Goal: Transaction & Acquisition: Purchase product/service

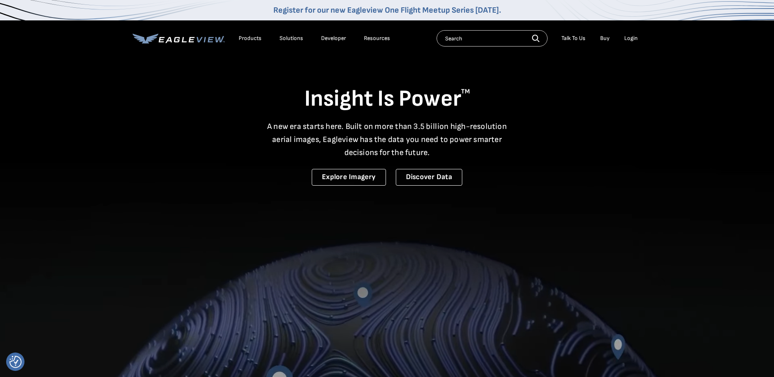
click at [636, 40] on div "Login" at bounding box center [631, 38] width 13 height 7
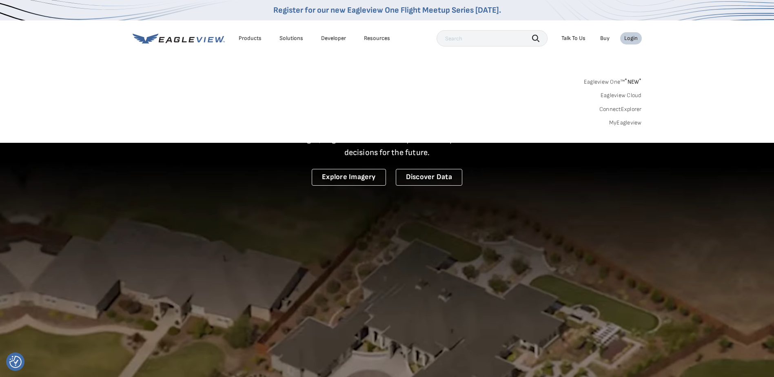
click at [629, 128] on div "Search Products Our Product Areas Imagery 1-Inch GSD Aerial Imagery *" at bounding box center [387, 104] width 774 height 77
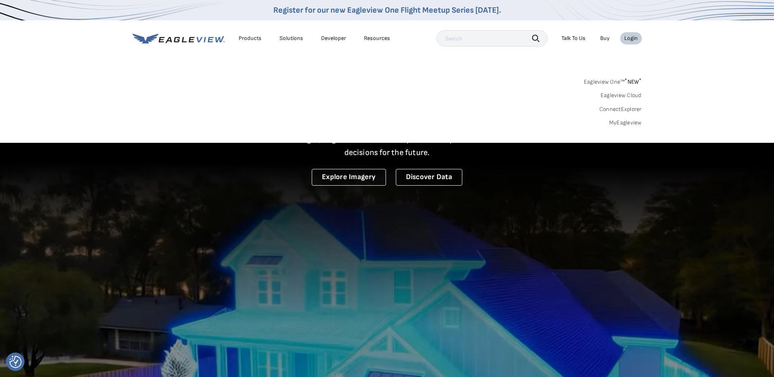
click at [629, 123] on link "MyEagleview" at bounding box center [625, 122] width 33 height 7
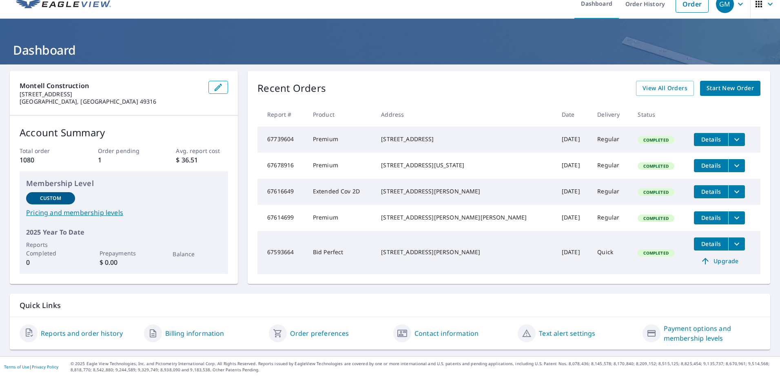
scroll to position [24, 0]
click at [655, 83] on span "View All Orders" at bounding box center [665, 88] width 45 height 10
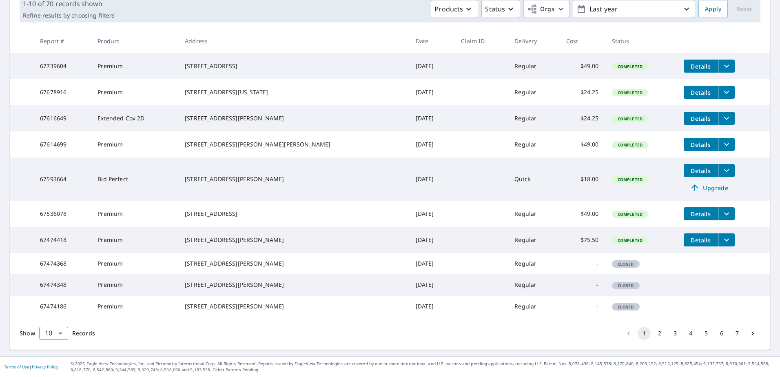
scroll to position [171, 0]
click at [654, 335] on button "2" at bounding box center [660, 333] width 13 height 13
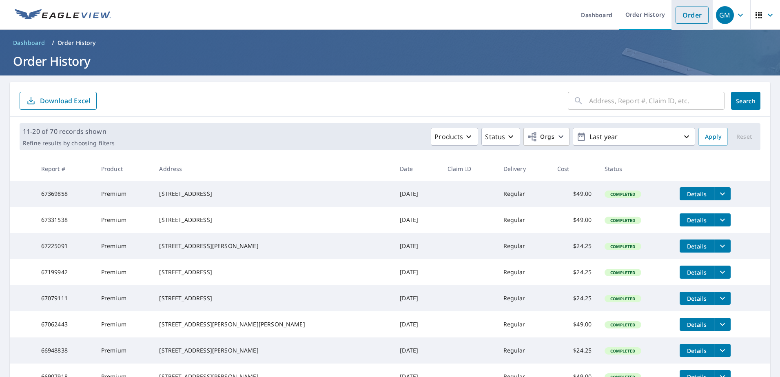
click at [687, 20] on link "Order" at bounding box center [692, 15] width 33 height 17
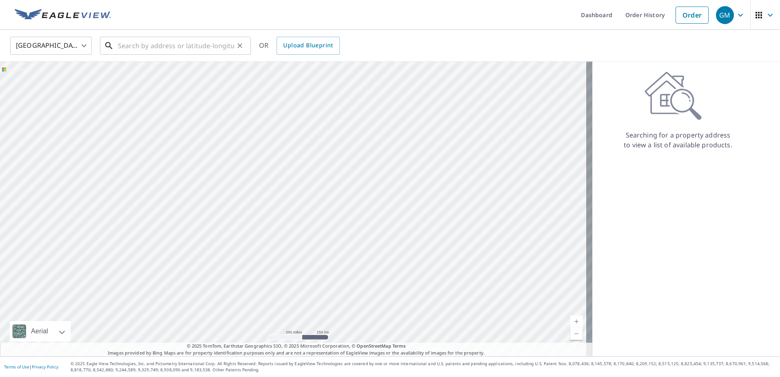
click at [182, 44] on input "text" at bounding box center [176, 45] width 116 height 23
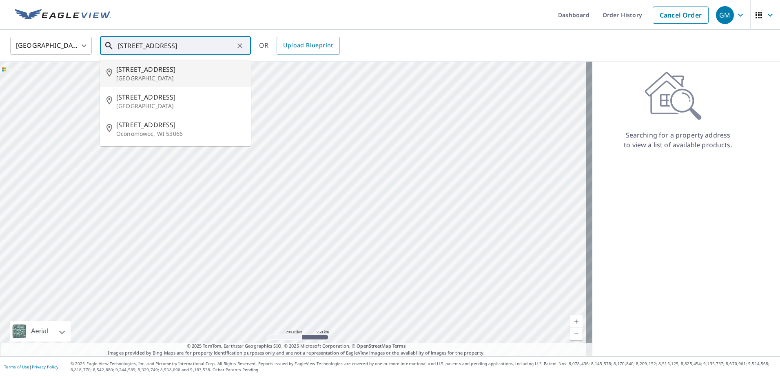
click at [180, 75] on p "[GEOGRAPHIC_DATA]" at bounding box center [180, 78] width 128 height 8
type input "[STREET_ADDRESS]"
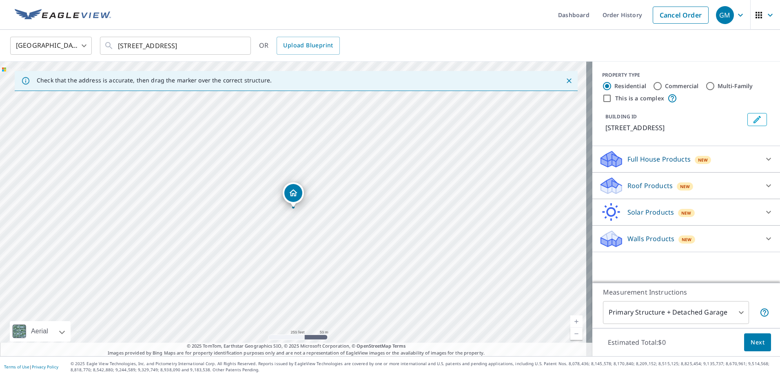
click at [637, 192] on div "Roof Products New" at bounding box center [679, 185] width 160 height 19
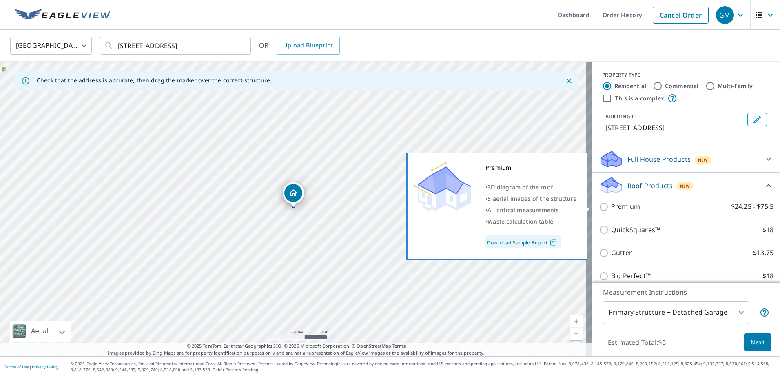
click at [611, 211] on p "Premium" at bounding box center [625, 207] width 29 height 10
click at [611, 211] on input "Premium $24.25 - $75.5" at bounding box center [605, 207] width 12 height 10
checkbox input "true"
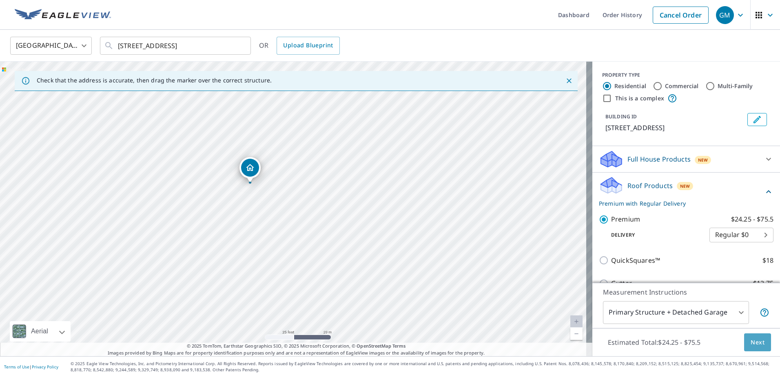
click at [755, 341] on span "Next" at bounding box center [758, 343] width 14 height 10
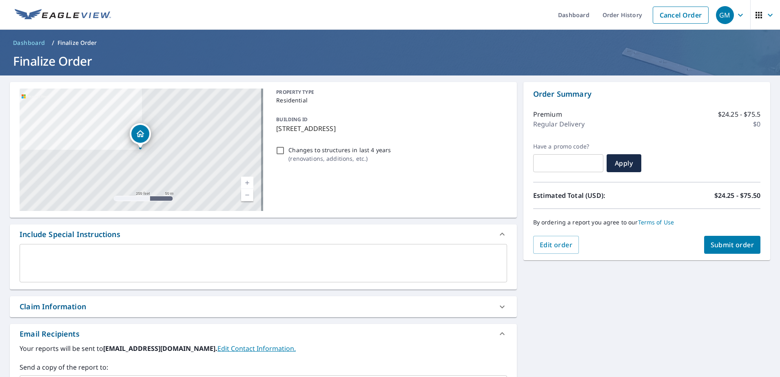
scroll to position [137, 0]
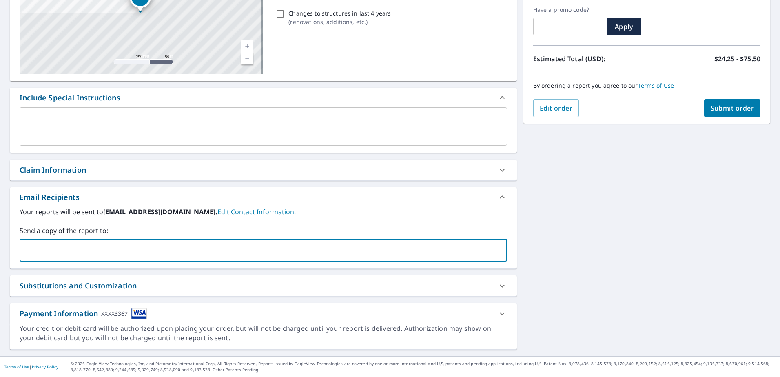
click at [138, 252] on input "text" at bounding box center [257, 250] width 468 height 16
type input "[EMAIL_ADDRESS][PERSON_NAME][DOMAIN_NAME]"
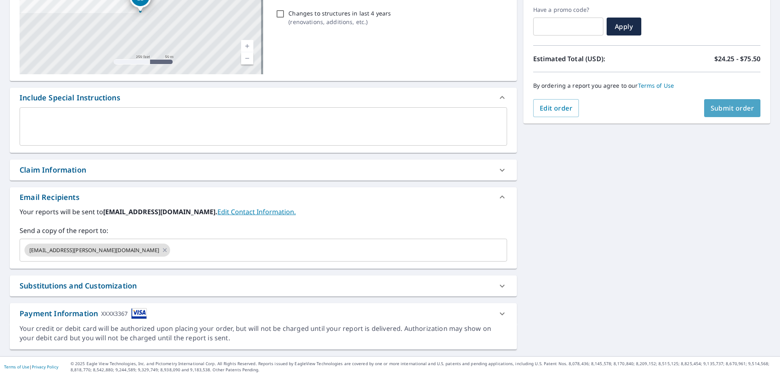
click at [718, 109] on span "Submit order" at bounding box center [733, 108] width 44 height 9
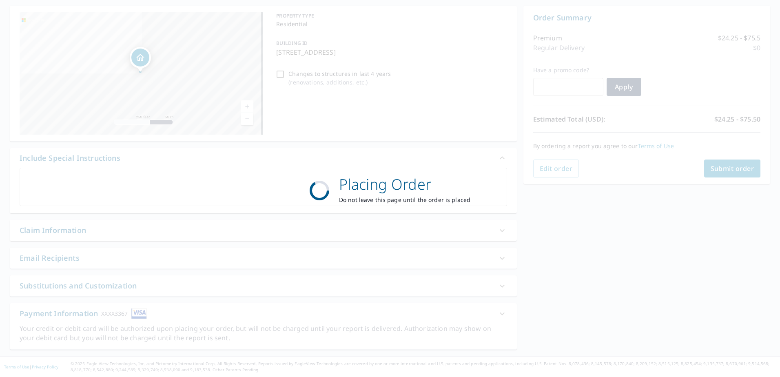
scroll to position [76, 0]
